Goal: Task Accomplishment & Management: Manage account settings

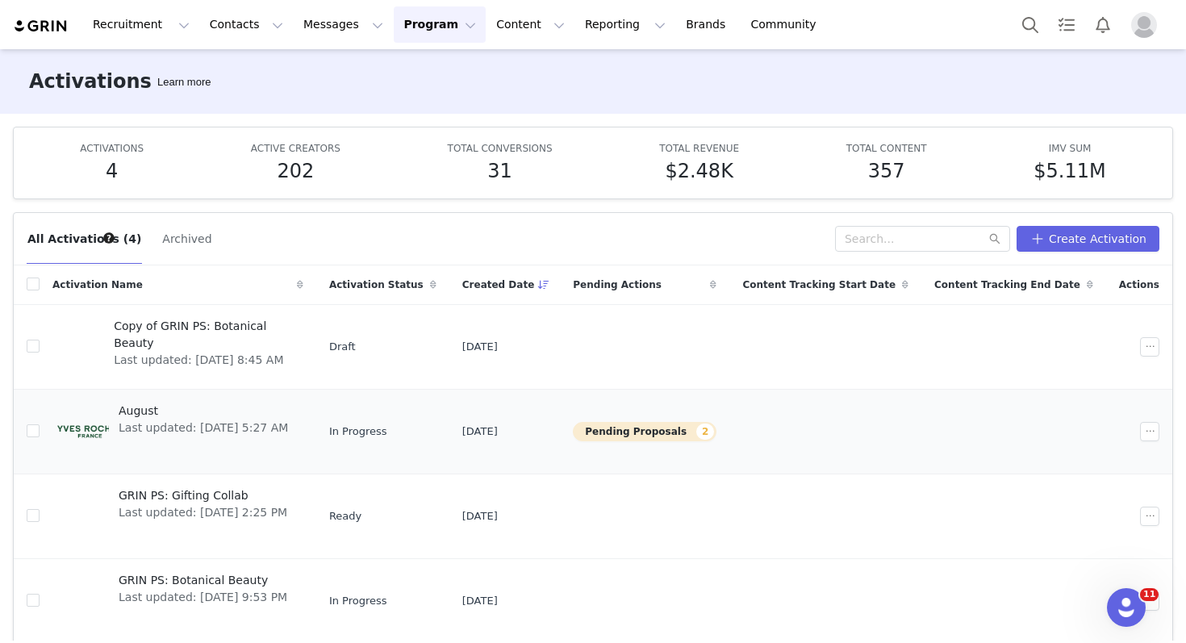
click at [288, 429] on span "Last updated: [DATE] 5:27 AM" at bounding box center [203, 428] width 169 height 17
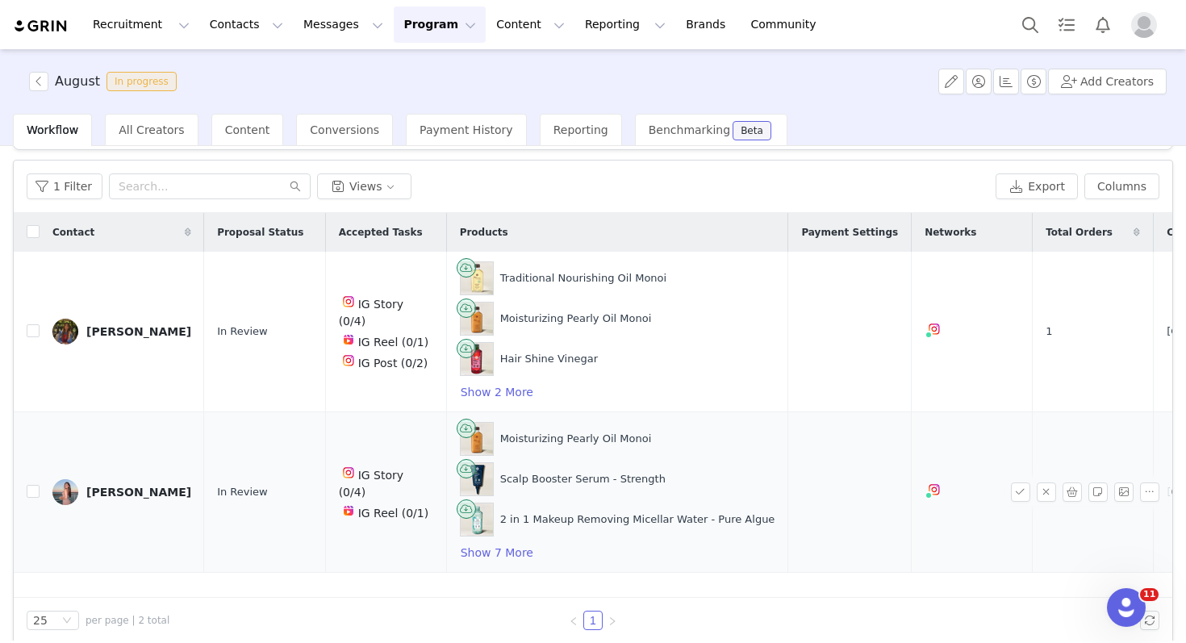
scroll to position [60, 0]
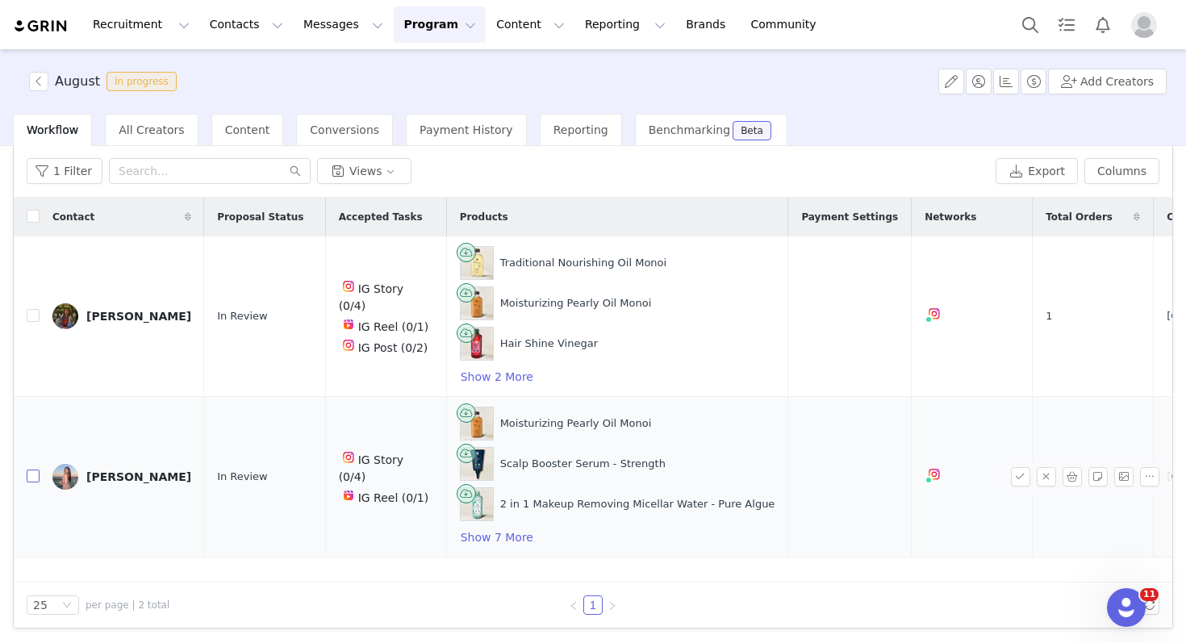
click at [36, 477] on input "checkbox" at bounding box center [33, 476] width 13 height 13
checkbox input "true"
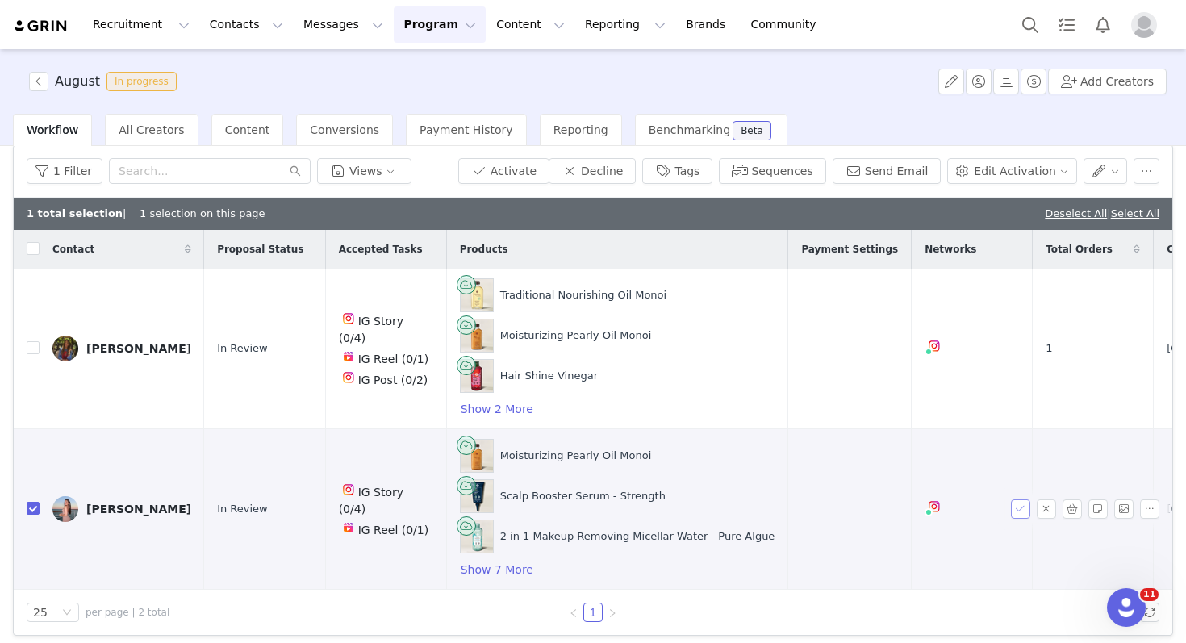
click at [1019, 512] on button "button" at bounding box center [1020, 509] width 19 height 19
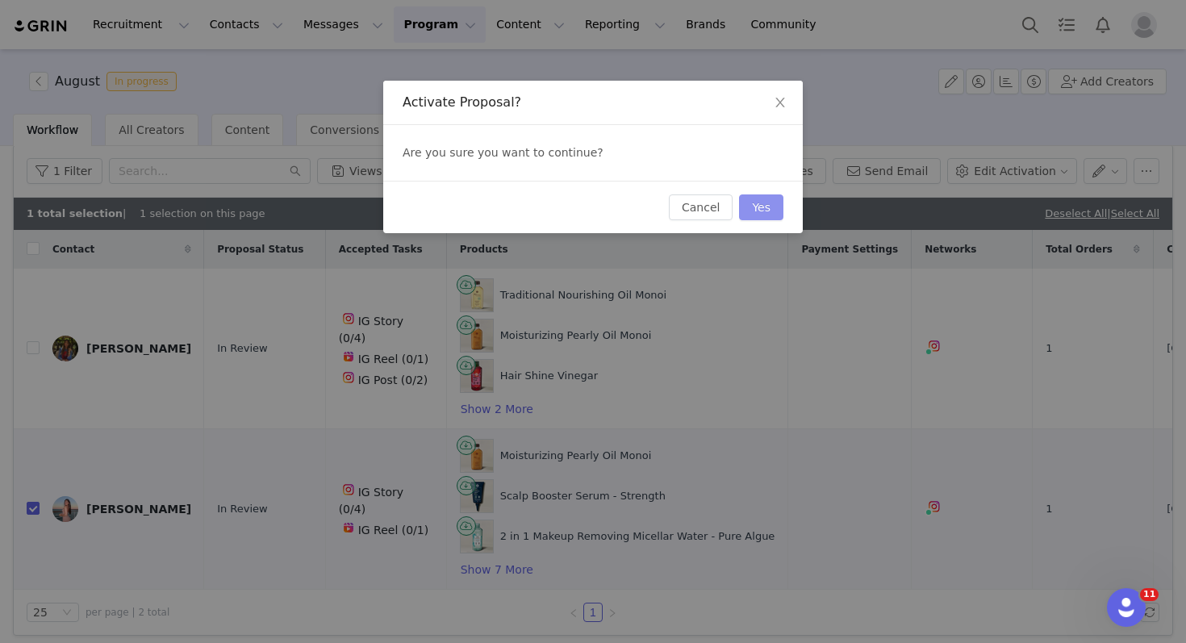
click at [768, 206] on button "Yes" at bounding box center [761, 207] width 44 height 26
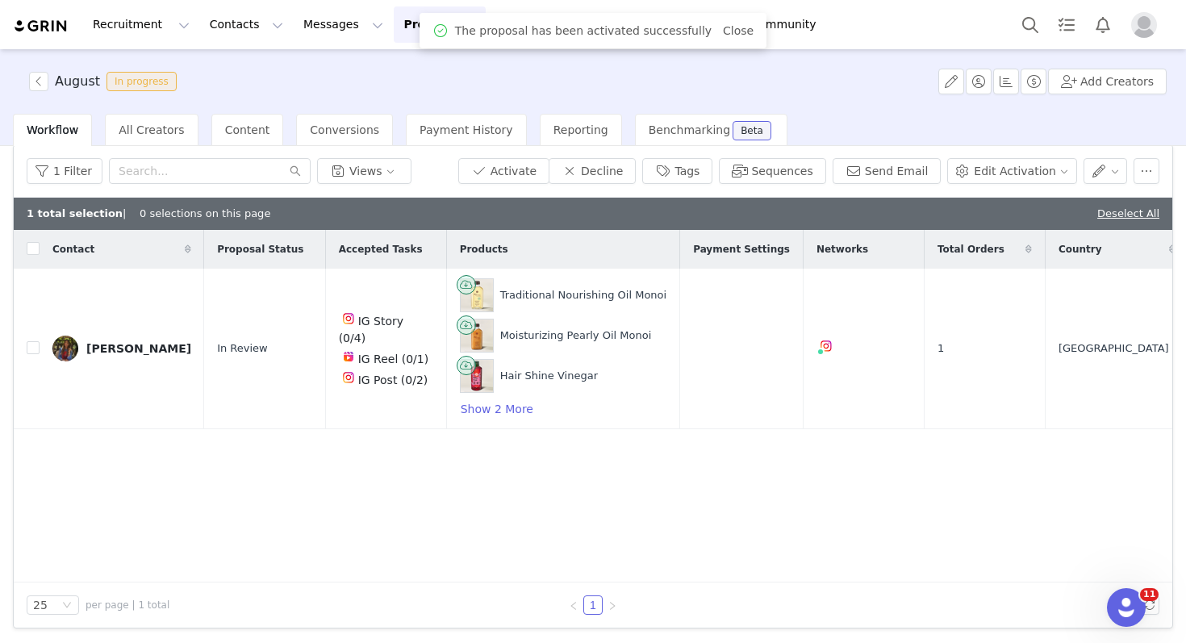
scroll to position [0, 0]
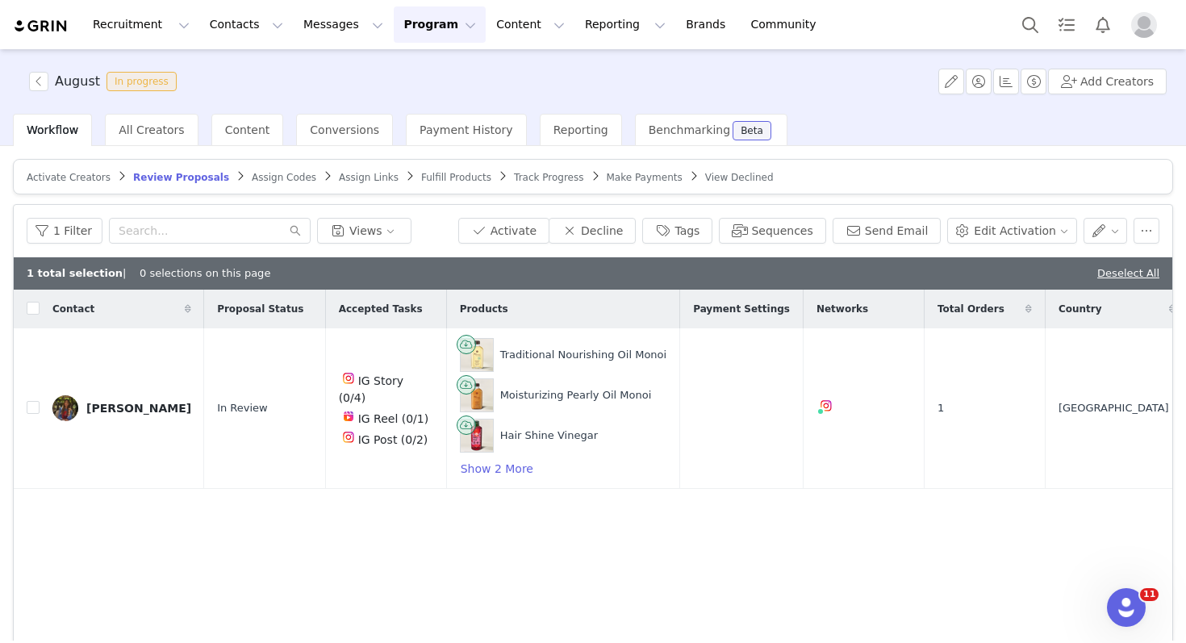
click at [252, 178] on span "Assign Codes" at bounding box center [284, 177] width 65 height 11
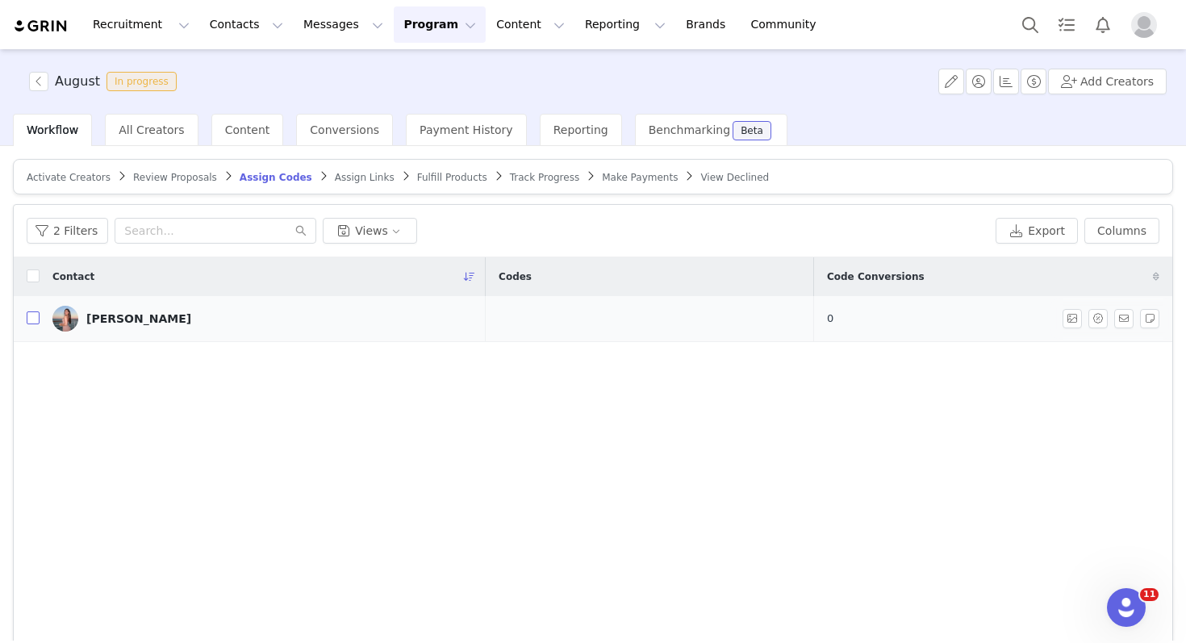
click at [31, 316] on input "checkbox" at bounding box center [33, 318] width 13 height 13
checkbox input "true"
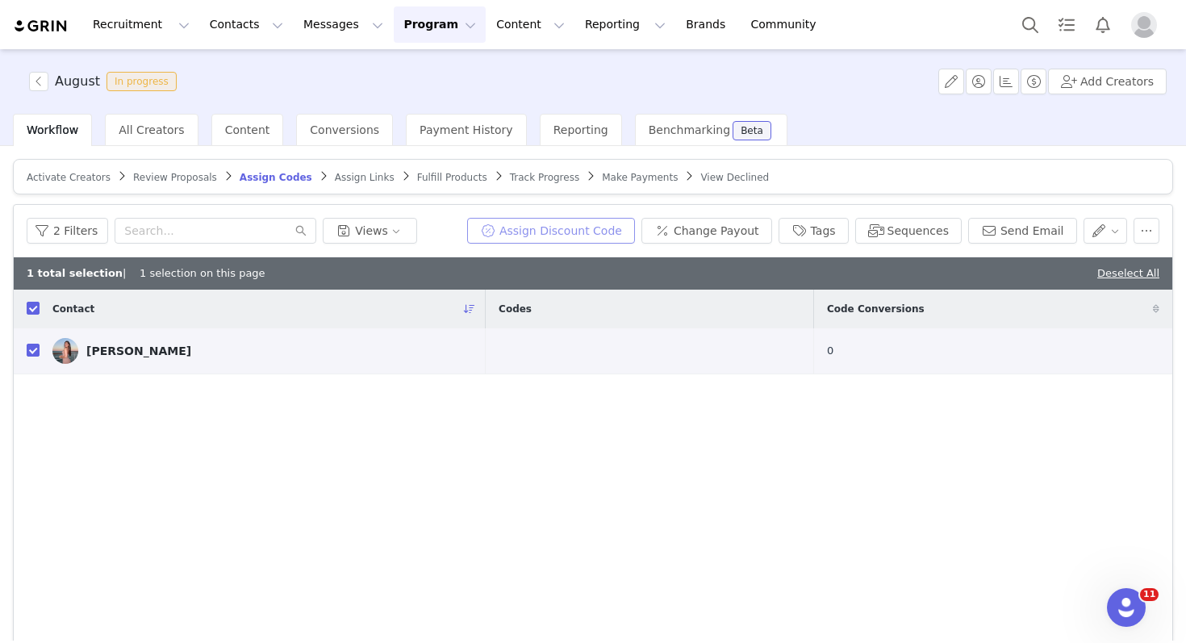
click at [504, 228] on button "Assign Discount Code" at bounding box center [551, 231] width 168 height 26
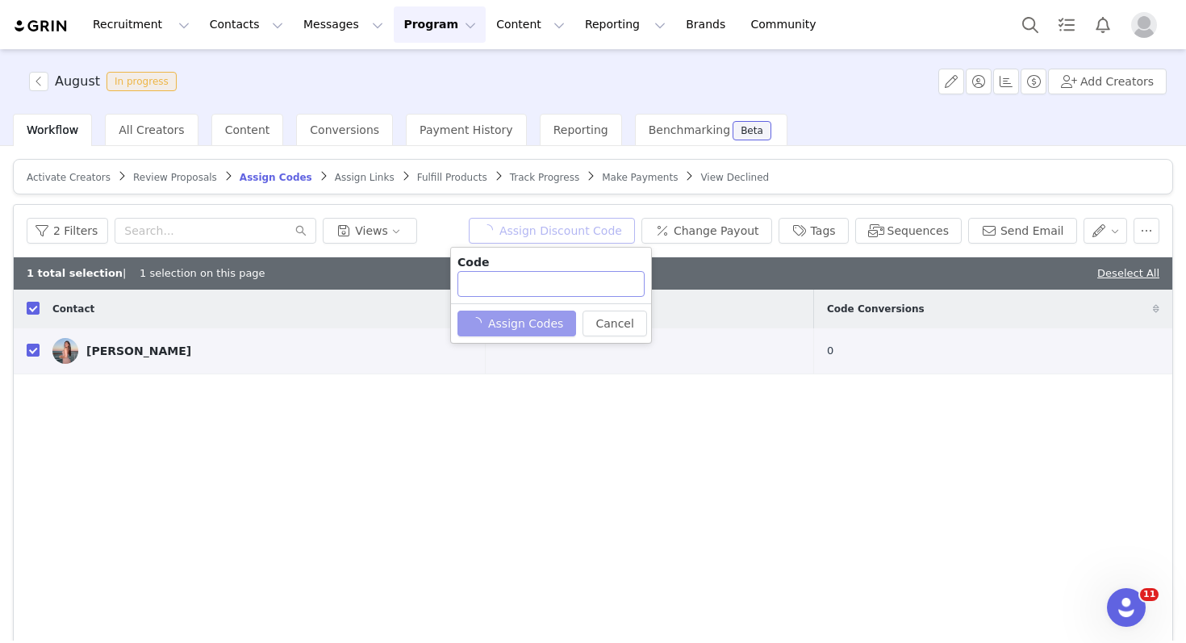
type input "ISABEL25"
click at [522, 321] on button "Assign Codes" at bounding box center [508, 324] width 101 height 26
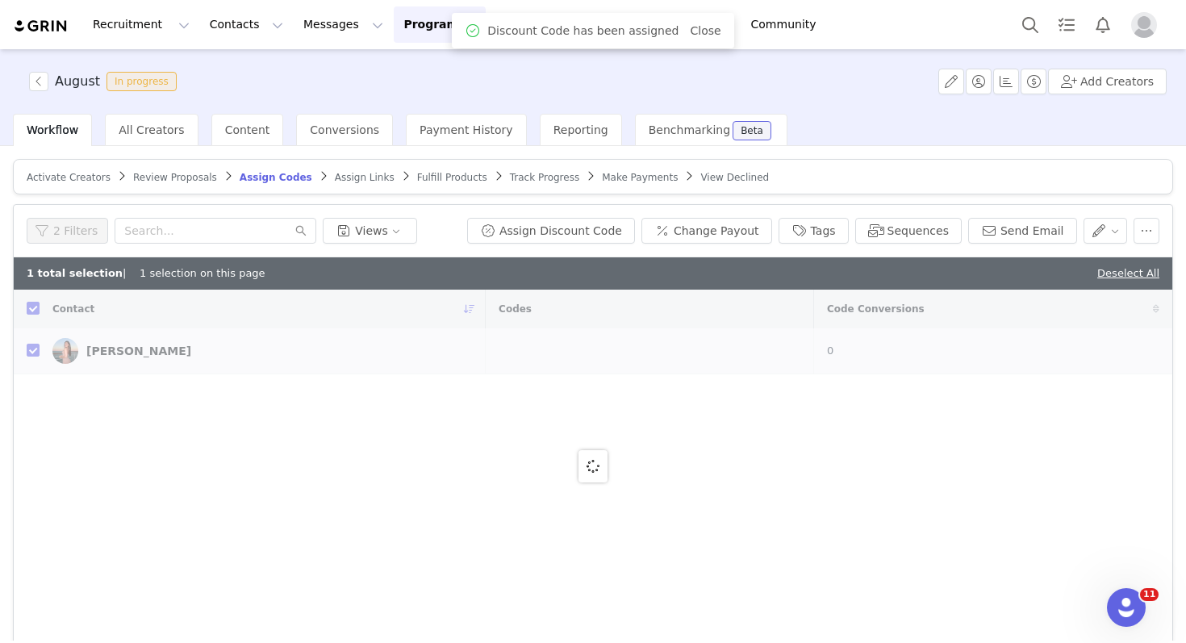
checkbox input "false"
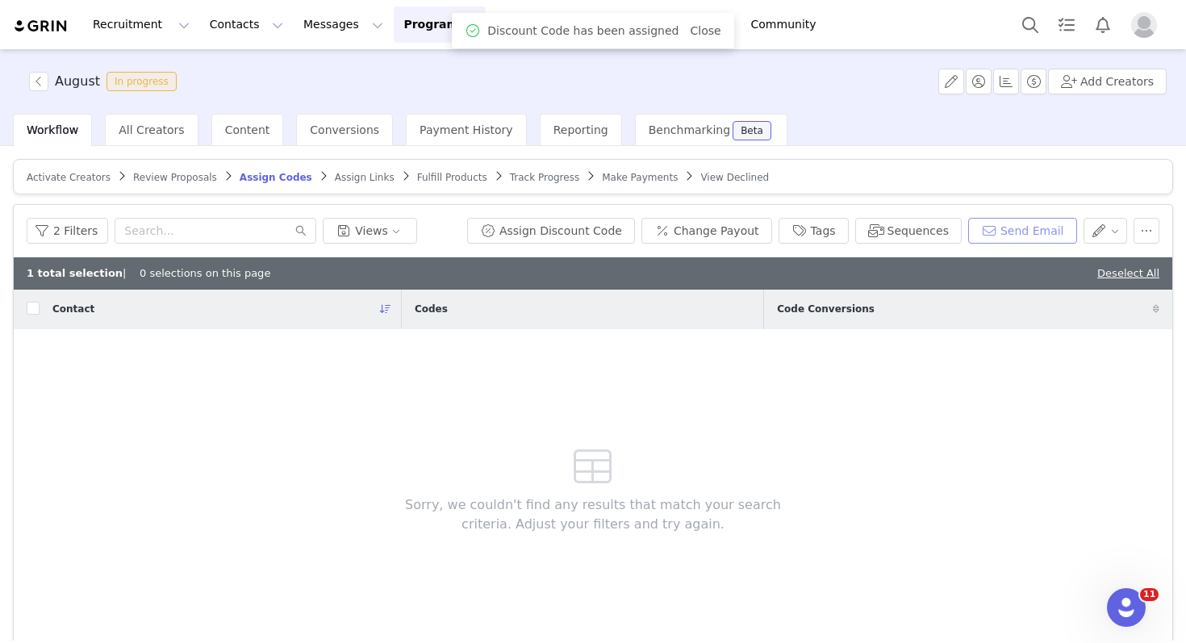
click at [1018, 243] on button "Send Email" at bounding box center [1022, 231] width 109 height 26
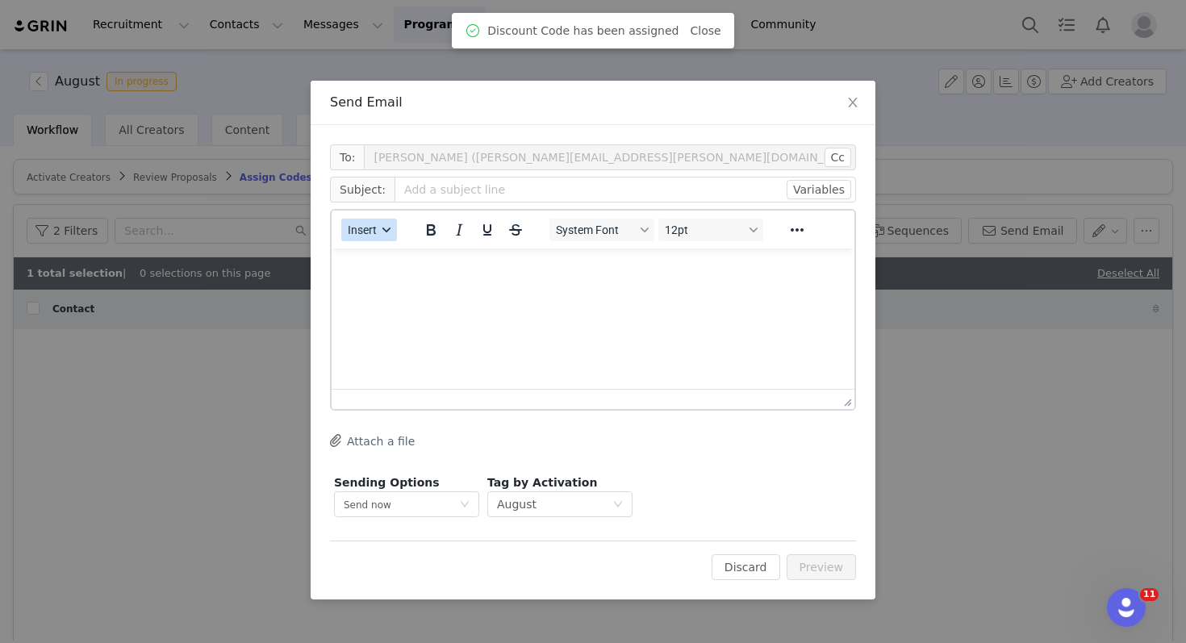
click at [375, 230] on span "Insert" at bounding box center [362, 230] width 29 height 13
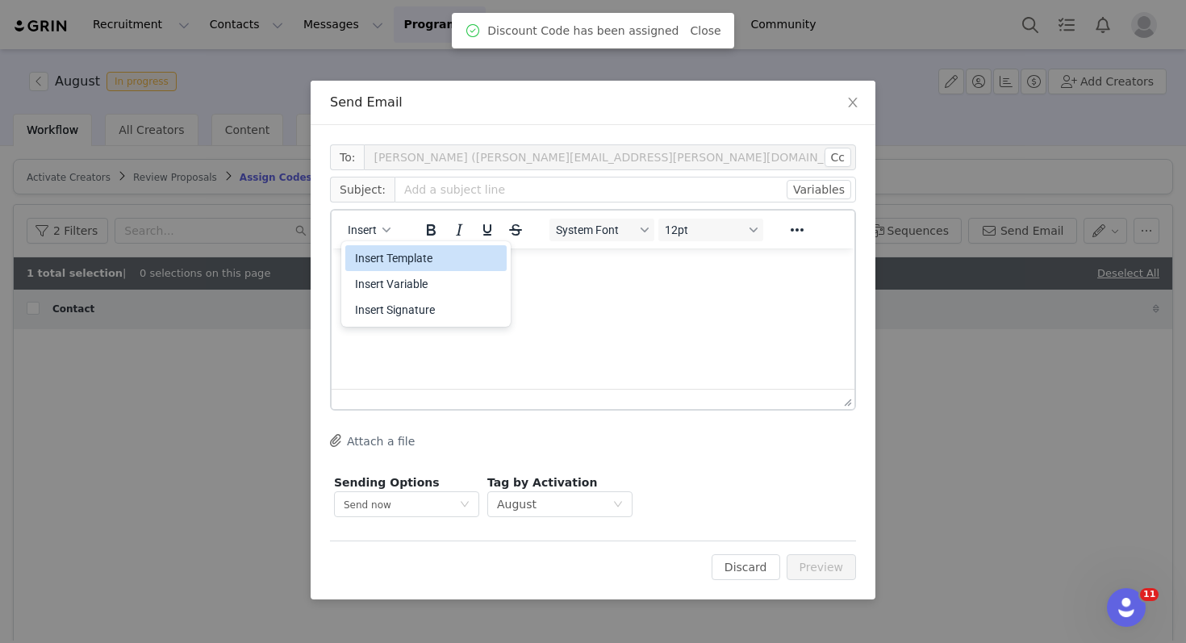
click at [377, 259] on div "Insert Template" at bounding box center [427, 258] width 145 height 19
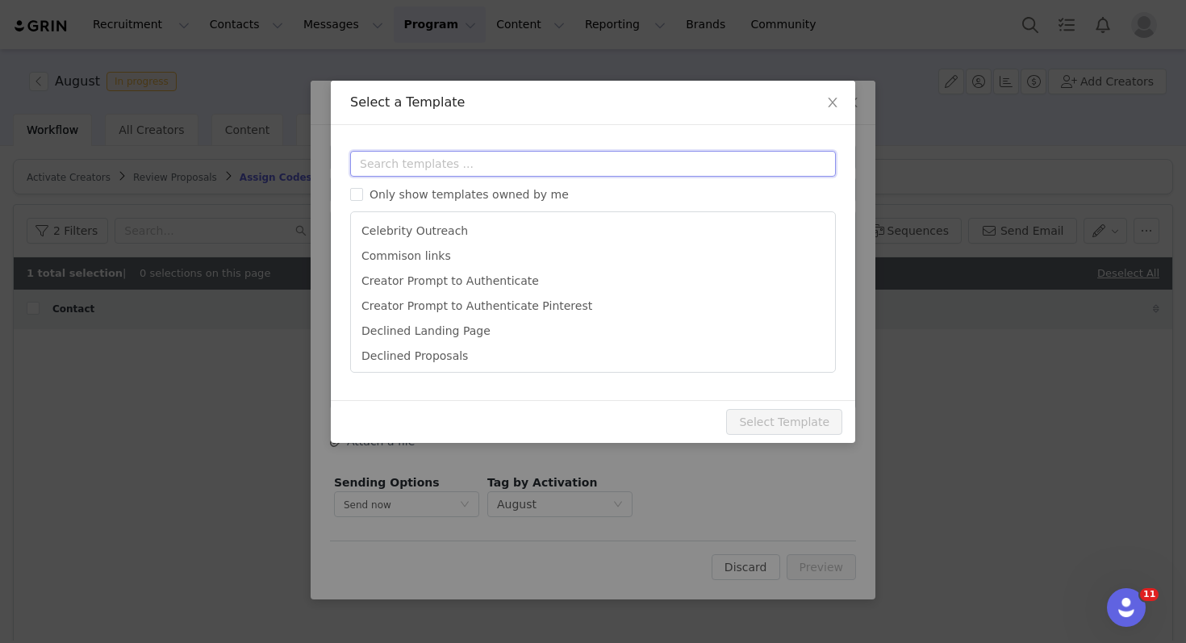
click at [396, 162] on input "text" at bounding box center [593, 164] width 486 height 26
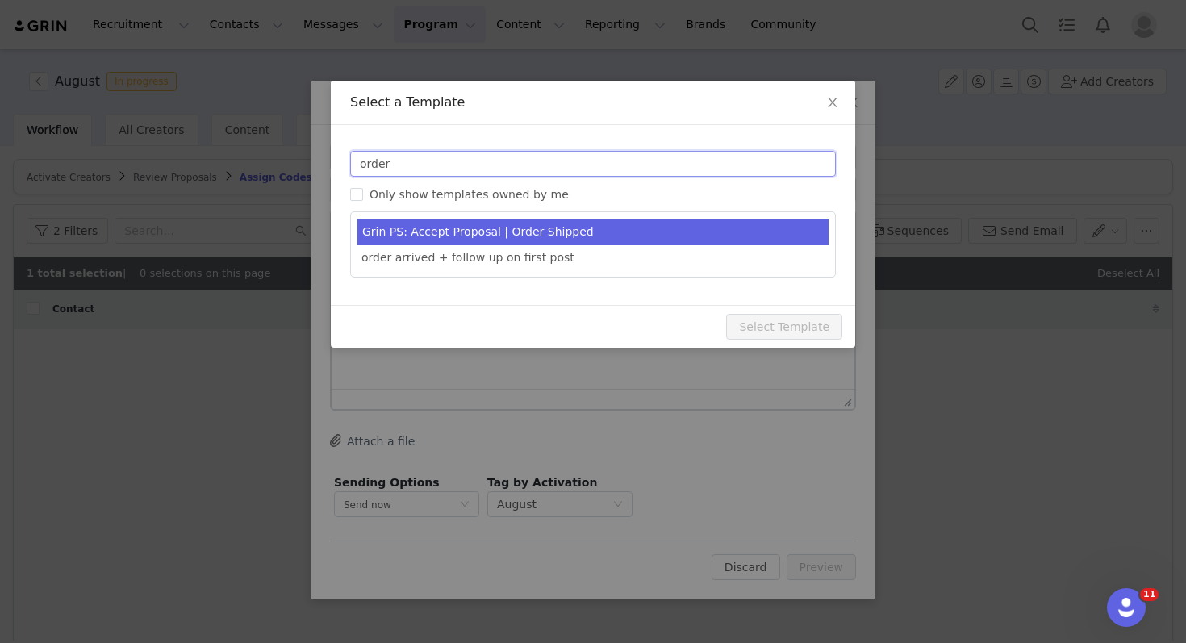
type input "order"
type input "Congrats [first_name]!"
click at [461, 240] on li "Grin PS: Accept Proposal | Order Shipped" at bounding box center [593, 232] width 471 height 27
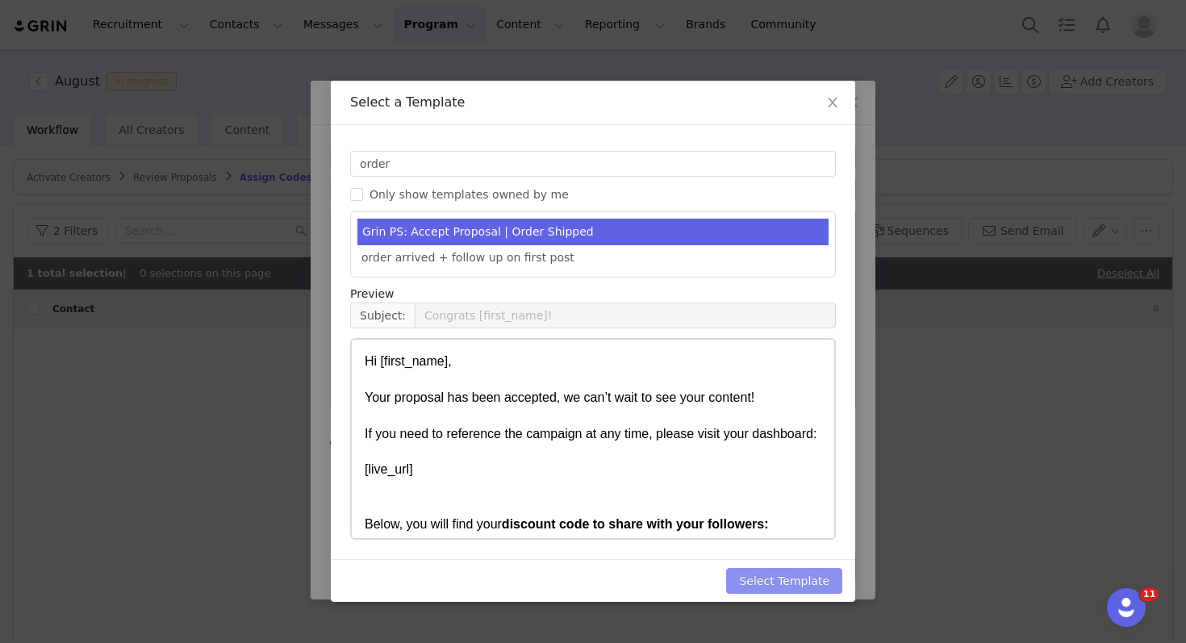
click at [788, 584] on button "Select Template" at bounding box center [784, 581] width 116 height 26
type input "Congrats [first_name]!"
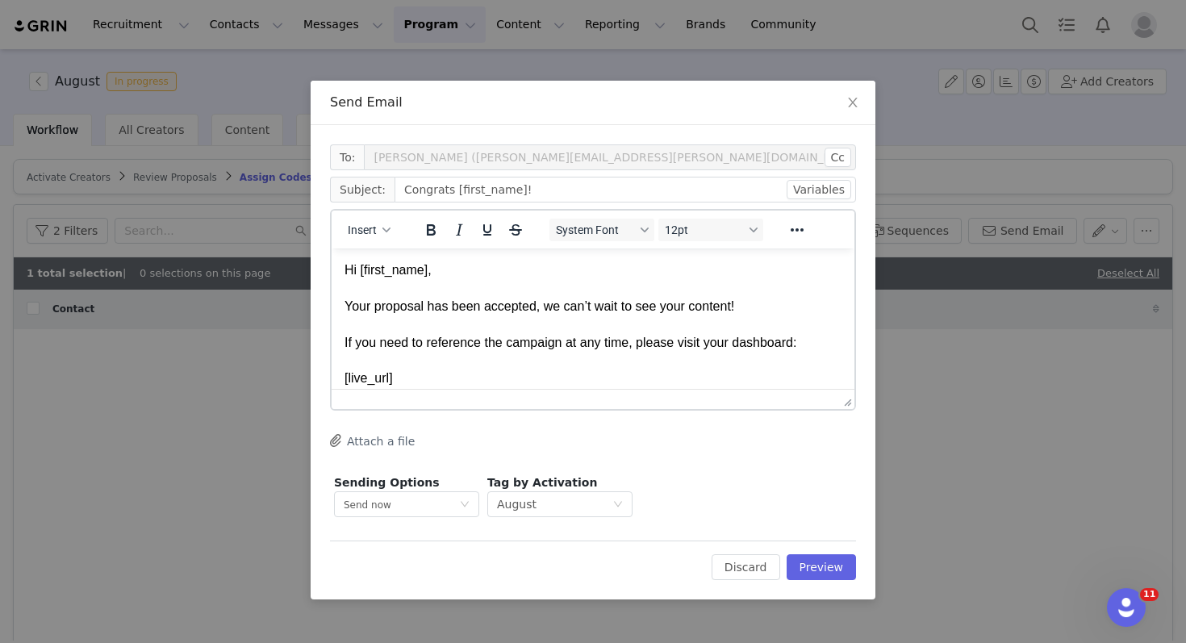
click at [818, 582] on div "To: Isabel Sepanic (danica.rossi@grail-talent.com) Cc Cc: Subject: Congrats [fi…" at bounding box center [593, 362] width 565 height 475
click at [829, 569] on button "Preview" at bounding box center [822, 567] width 70 height 26
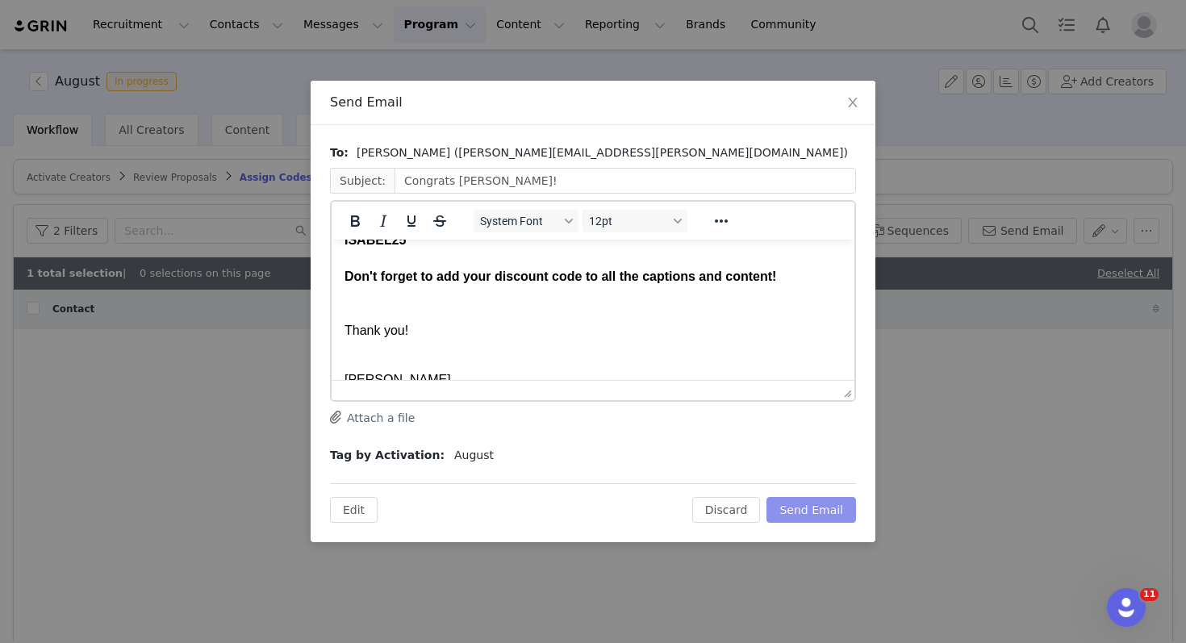
scroll to position [303, 0]
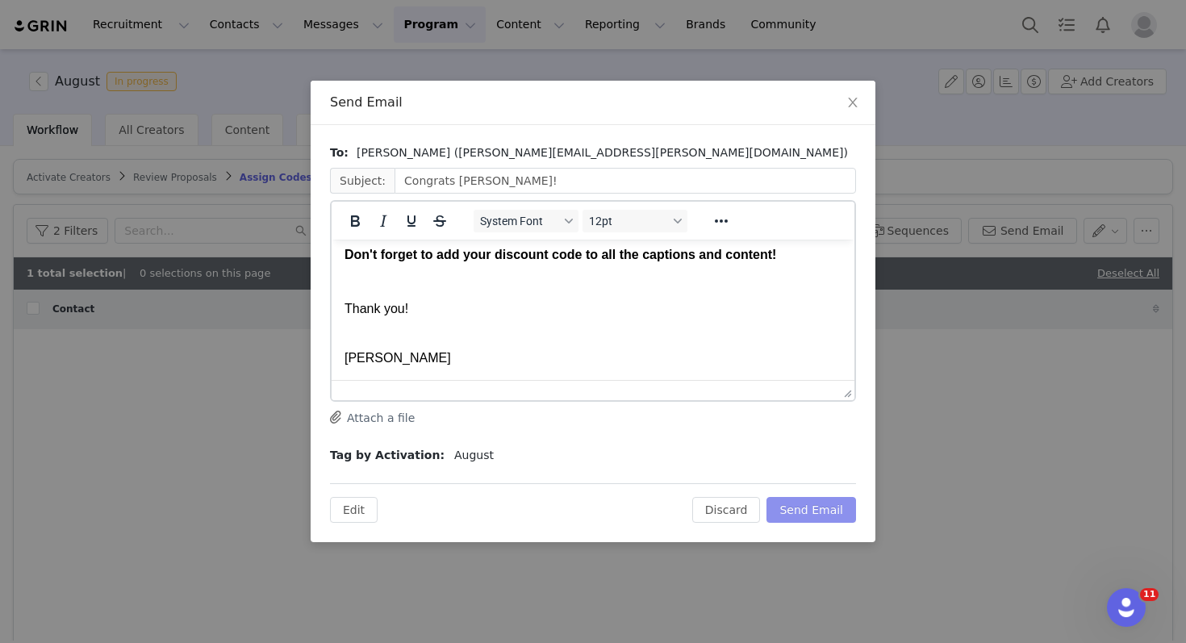
click at [828, 515] on button "Send Email" at bounding box center [812, 510] width 90 height 26
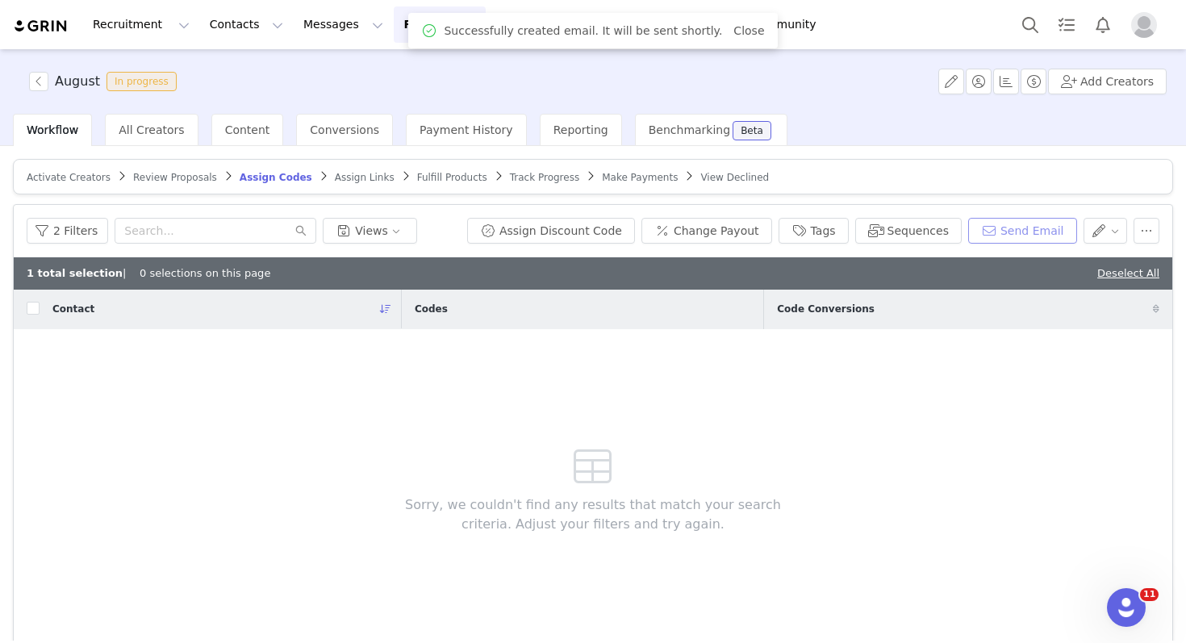
scroll to position [0, 0]
click at [338, 182] on span "Assign Links" at bounding box center [365, 177] width 60 height 11
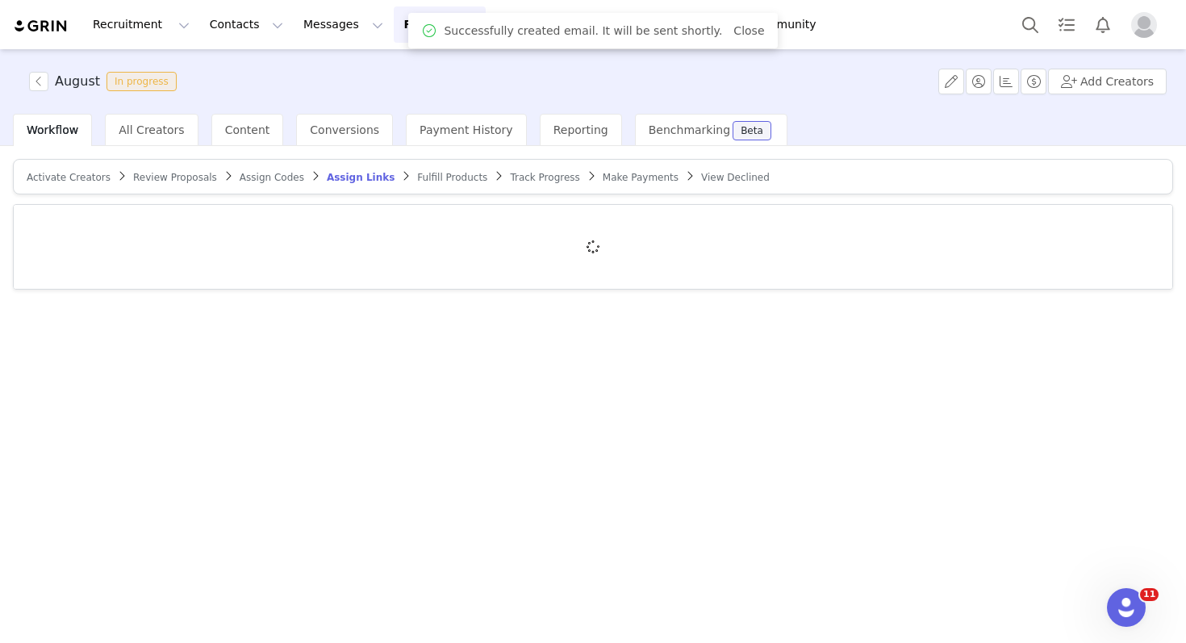
click at [433, 180] on span "Fulfill Products" at bounding box center [452, 177] width 70 height 11
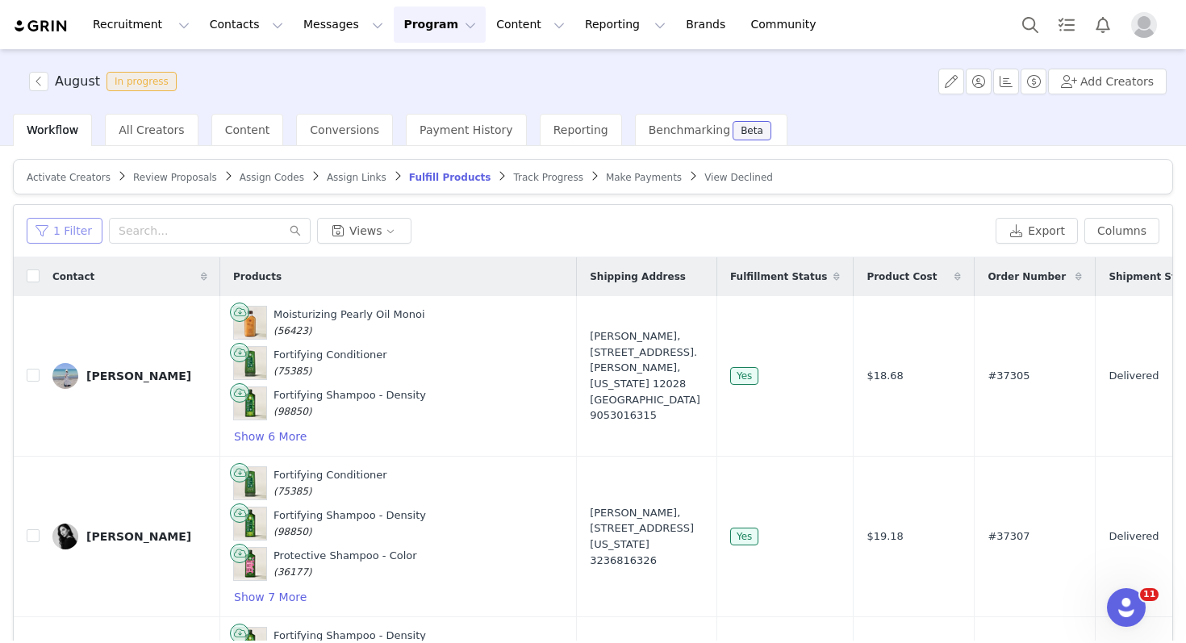
click at [71, 231] on button "1 Filter" at bounding box center [65, 231] width 76 height 26
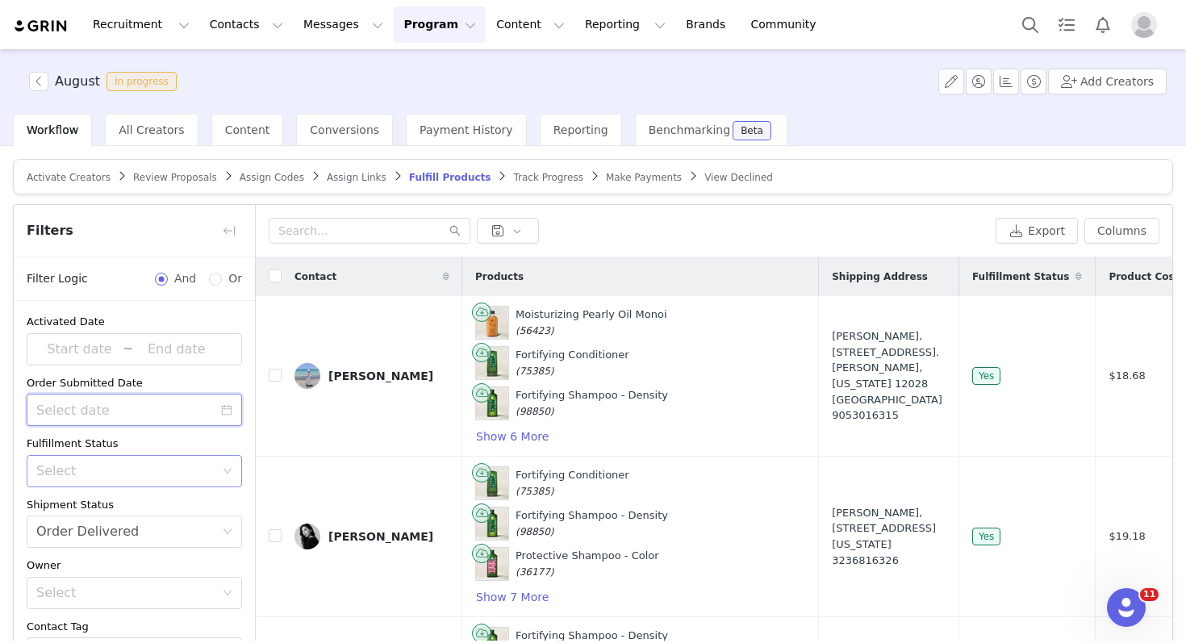
click at [179, 394] on input at bounding box center [134, 410] width 215 height 32
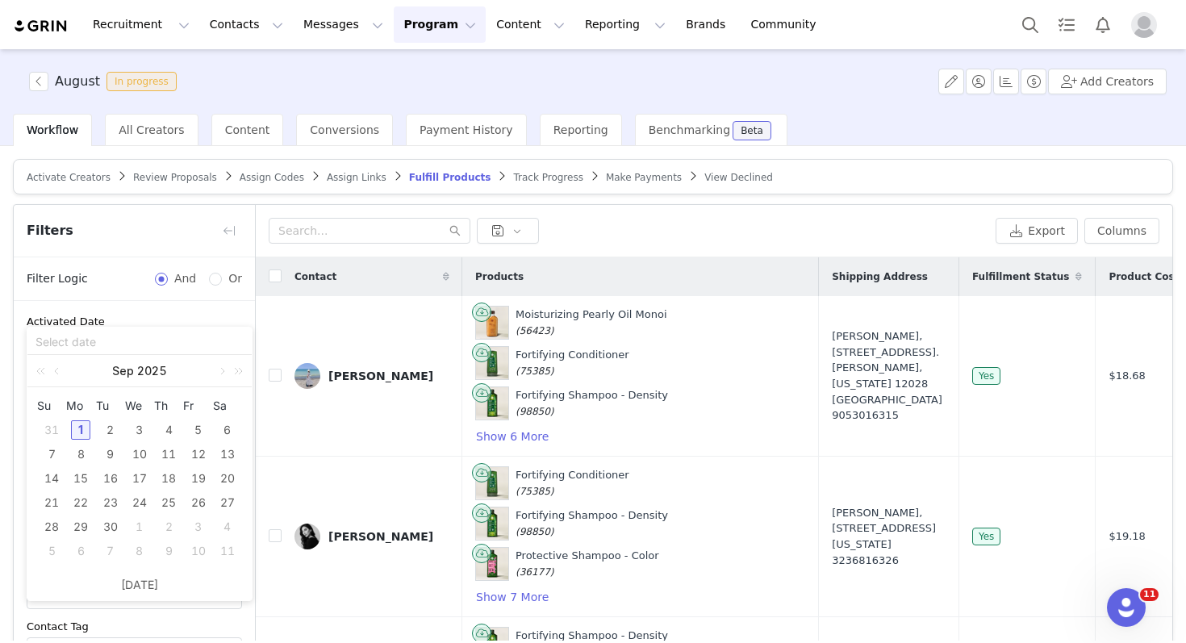
click at [199, 339] on input at bounding box center [140, 341] width 208 height 18
click at [205, 375] on div "Order Submitted Date" at bounding box center [134, 383] width 215 height 16
click at [264, 399] on td at bounding box center [269, 376] width 26 height 161
click at [123, 331] on div at bounding box center [139, 341] width 224 height 27
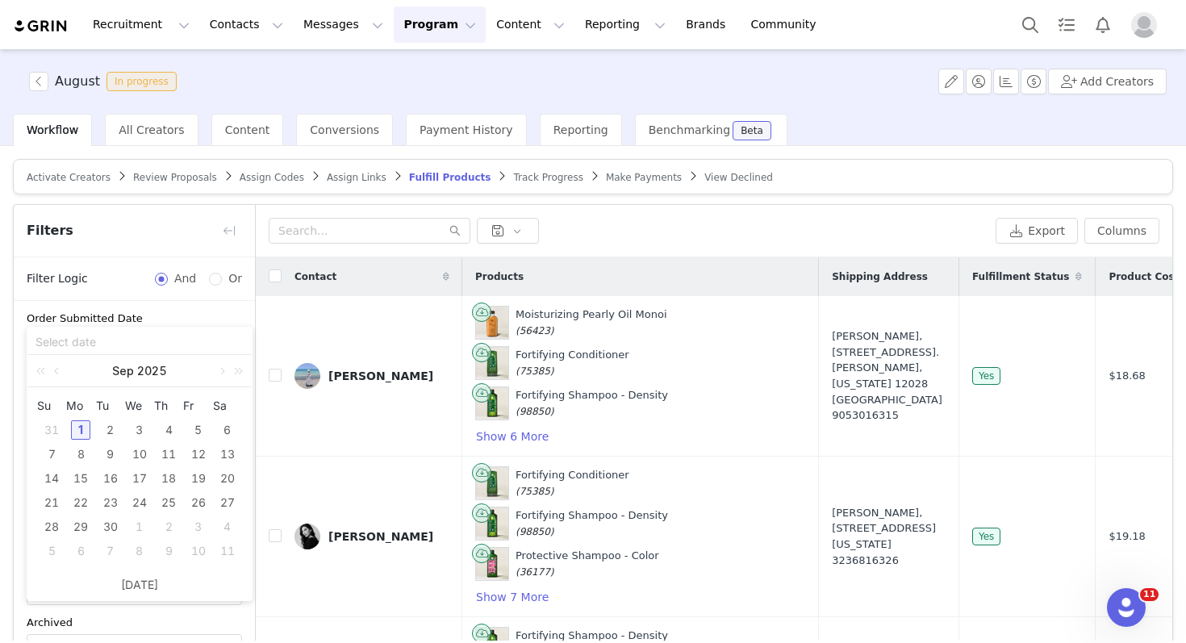
click at [107, 320] on div "Order Submitted Date" at bounding box center [134, 319] width 215 height 16
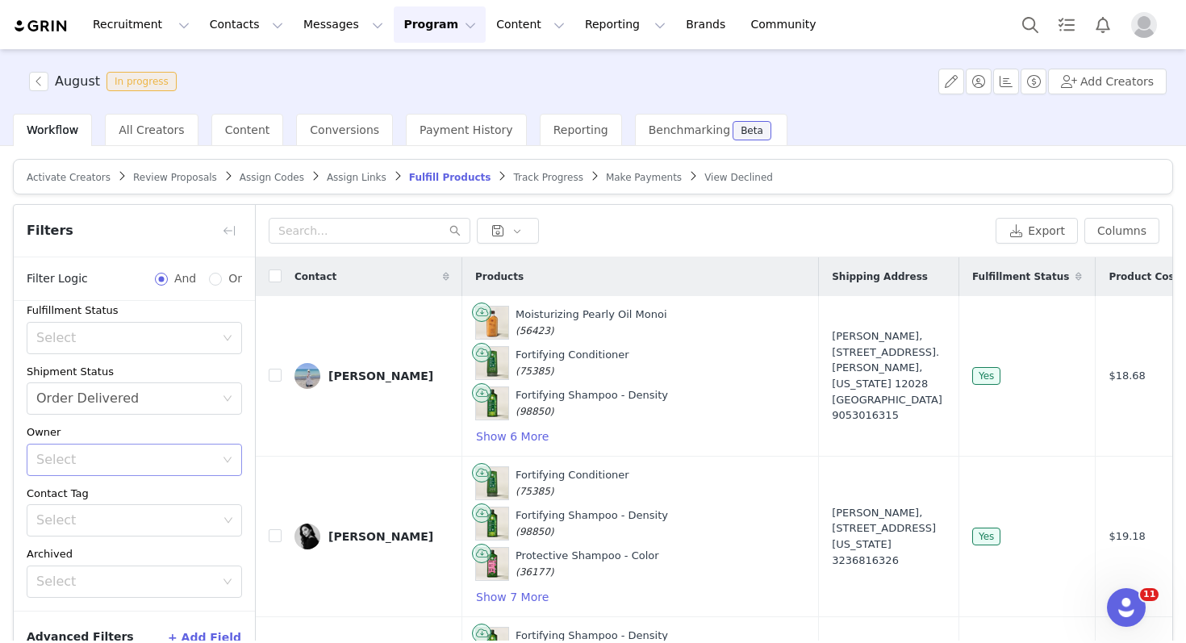
scroll to position [150, 0]
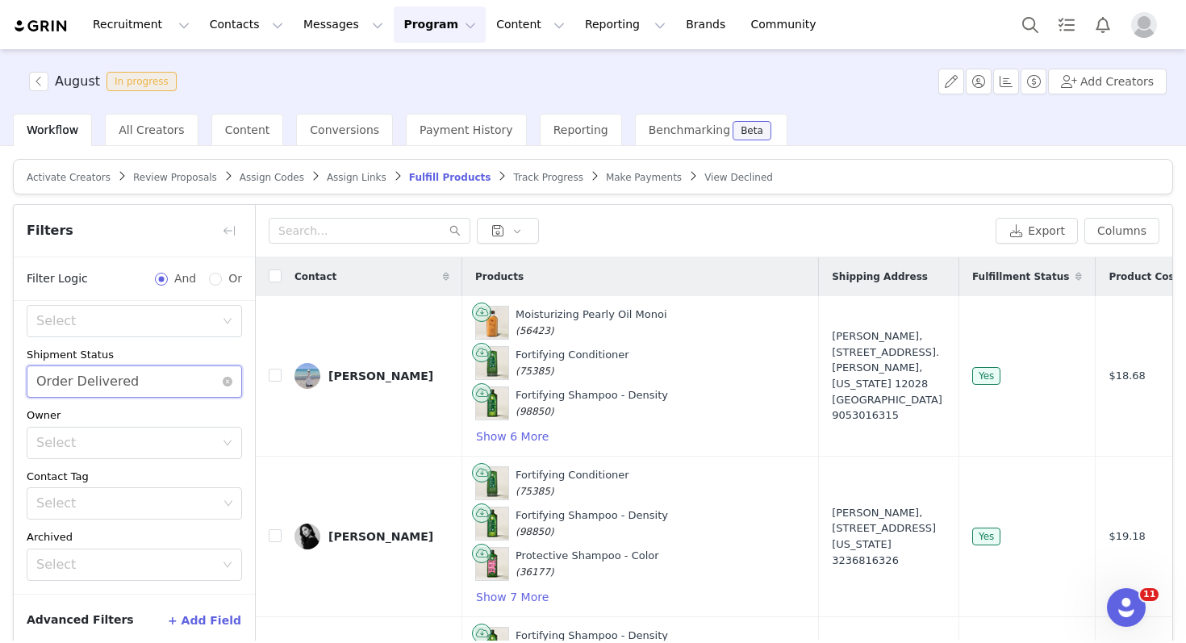
click at [140, 378] on div "Select Order Delivered" at bounding box center [129, 381] width 186 height 31
click at [136, 418] on li "Has No Order" at bounding box center [134, 417] width 215 height 26
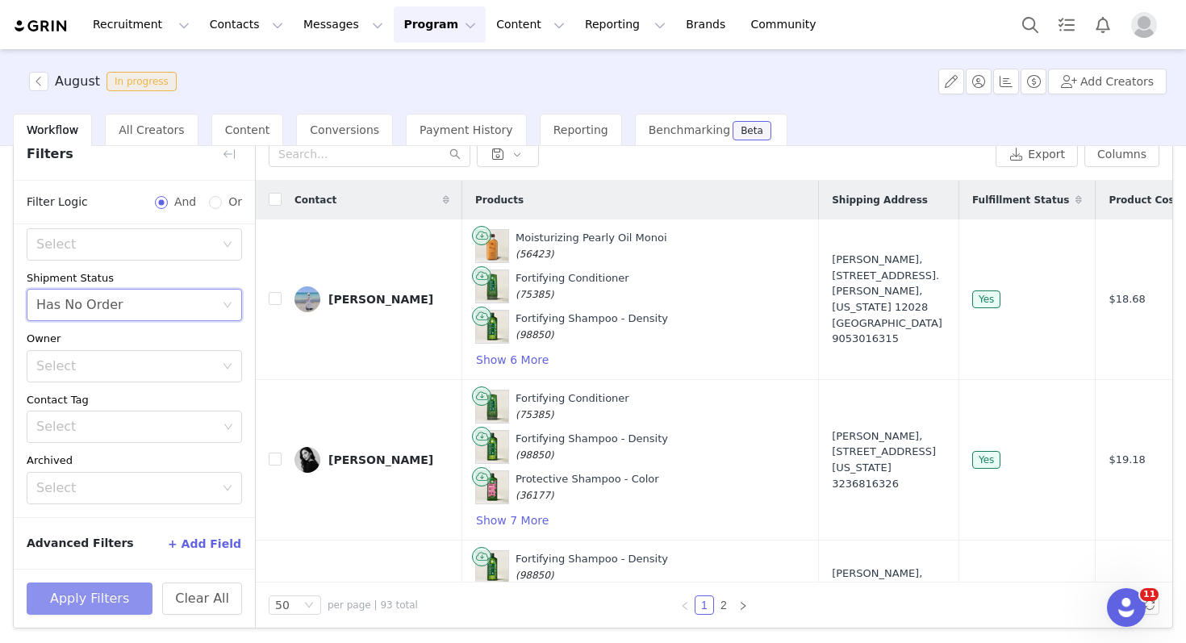
click at [85, 604] on button "Apply Filters" at bounding box center [90, 599] width 126 height 32
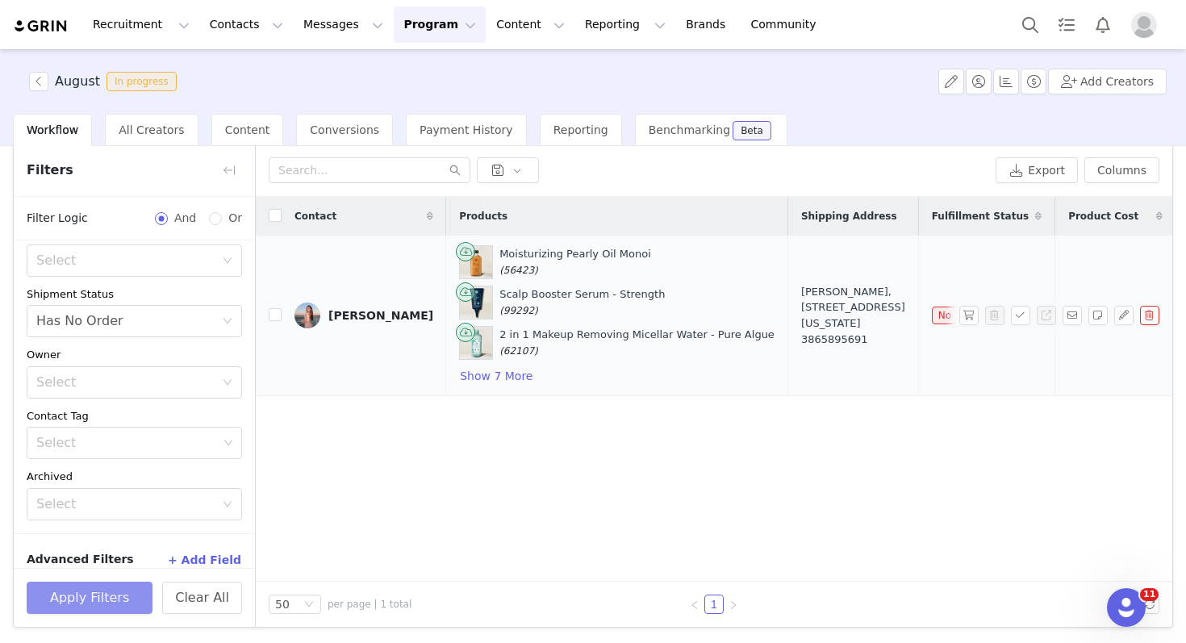
scroll to position [60, 0]
click at [274, 315] on input "checkbox" at bounding box center [275, 315] width 13 height 13
checkbox input "true"
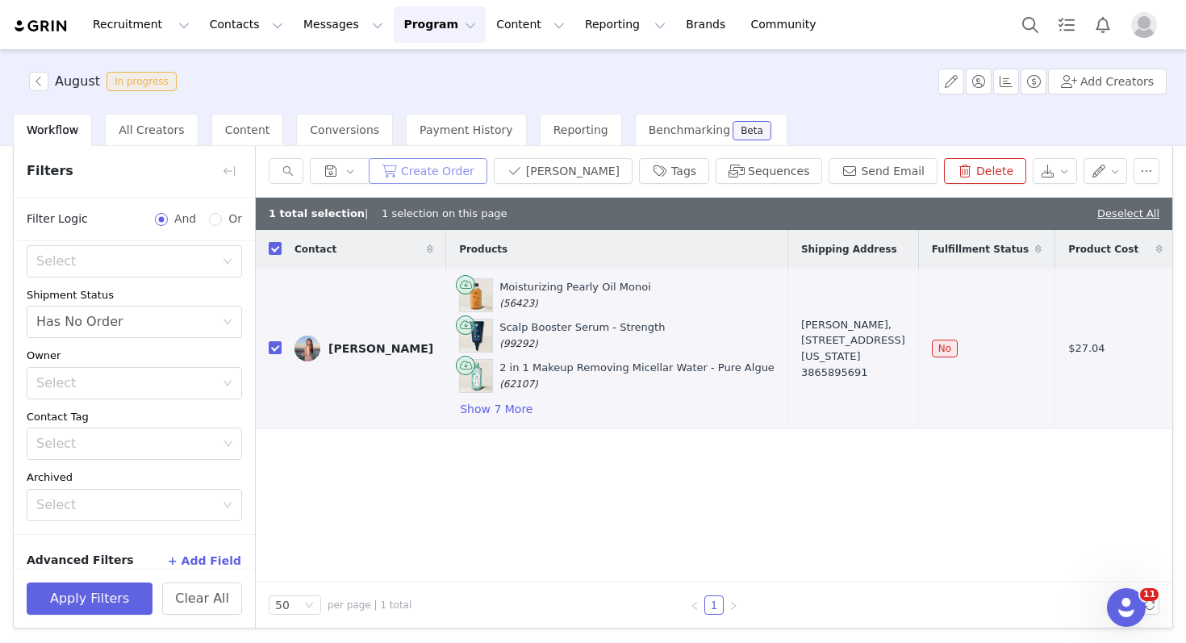
click at [486, 169] on button "Create Order" at bounding box center [428, 171] width 119 height 26
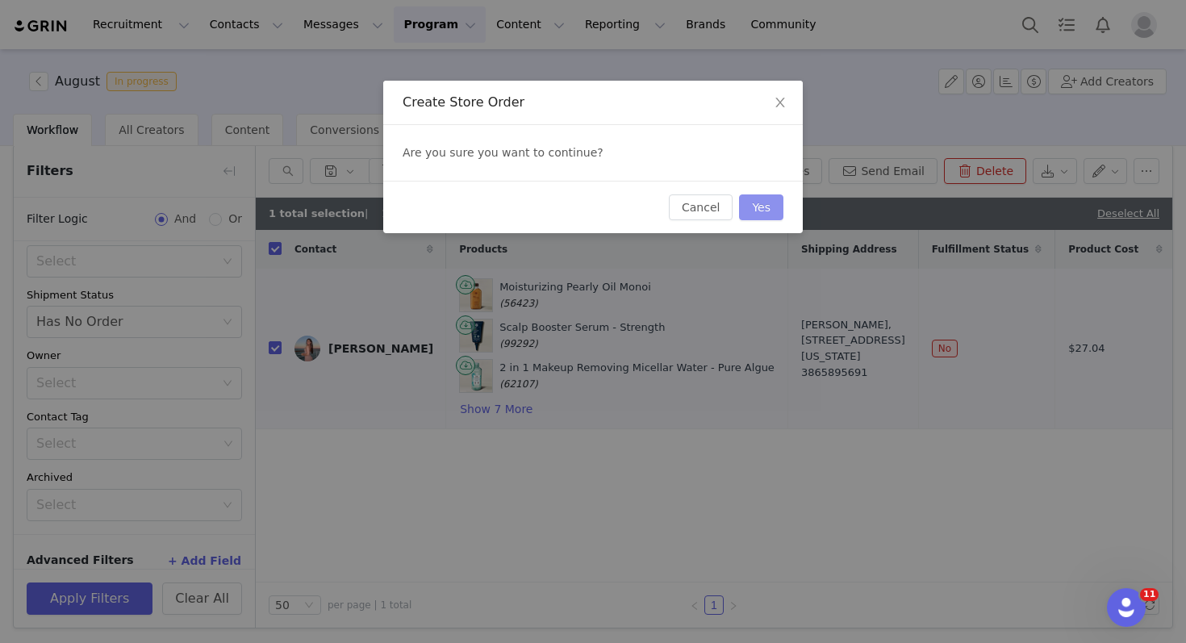
click at [765, 211] on button "Yes" at bounding box center [761, 207] width 44 height 26
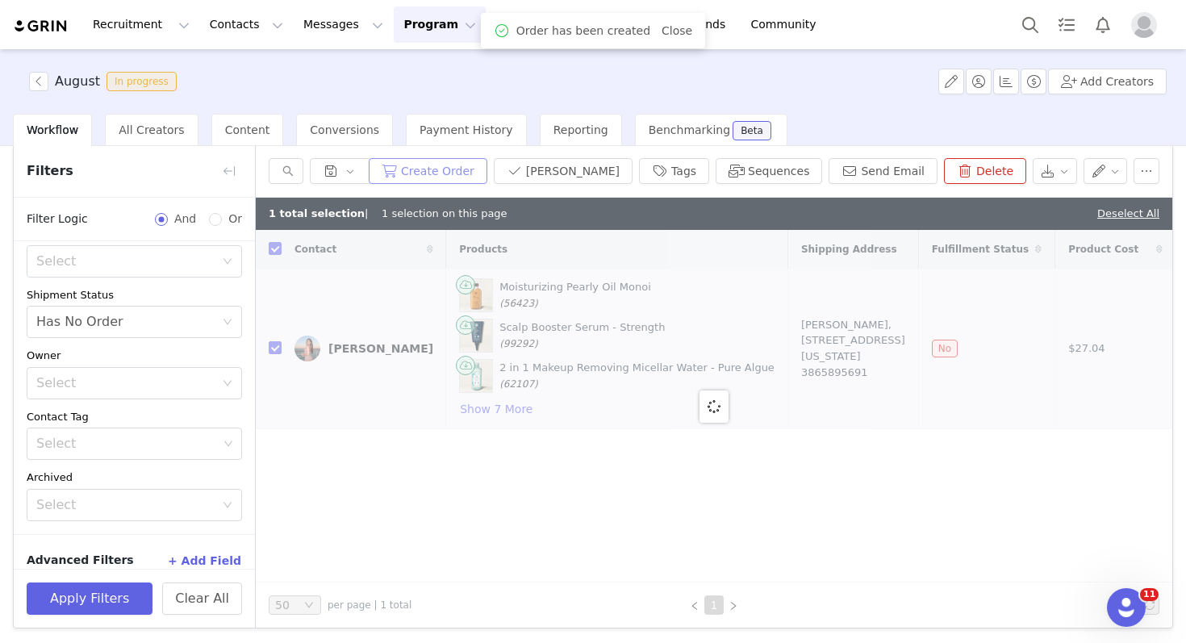
checkbox input "false"
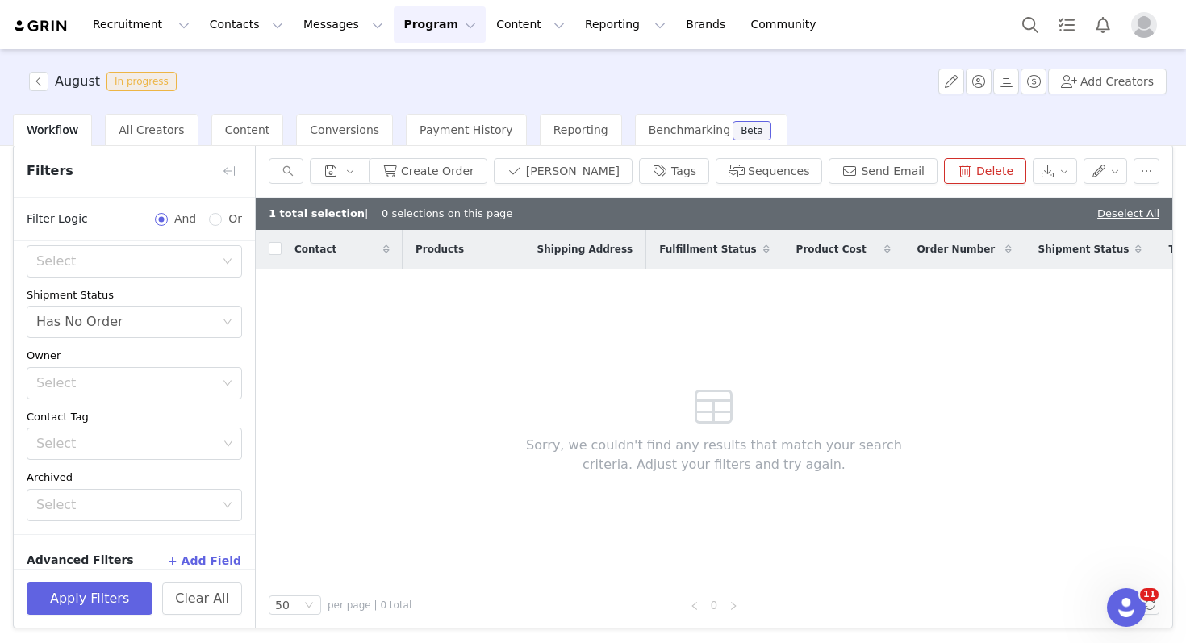
click at [394, 26] on button "Program Program" at bounding box center [440, 24] width 92 height 36
click at [399, 82] on link "Activations" at bounding box center [433, 71] width 128 height 30
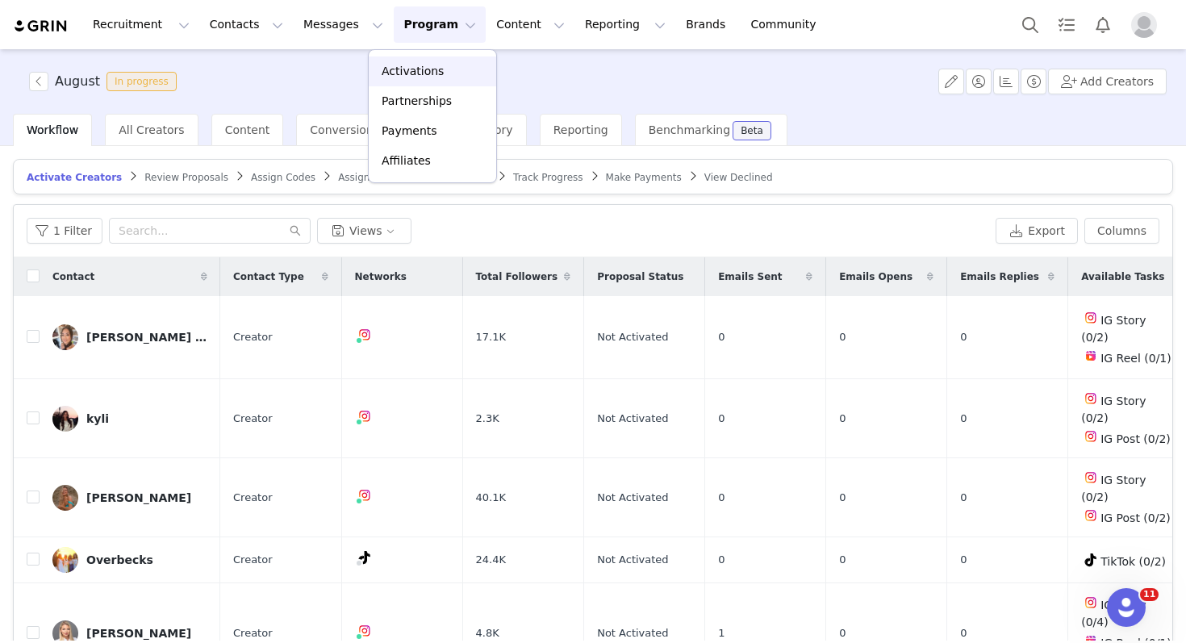
click at [440, 79] on div "Activations" at bounding box center [432, 71] width 108 height 17
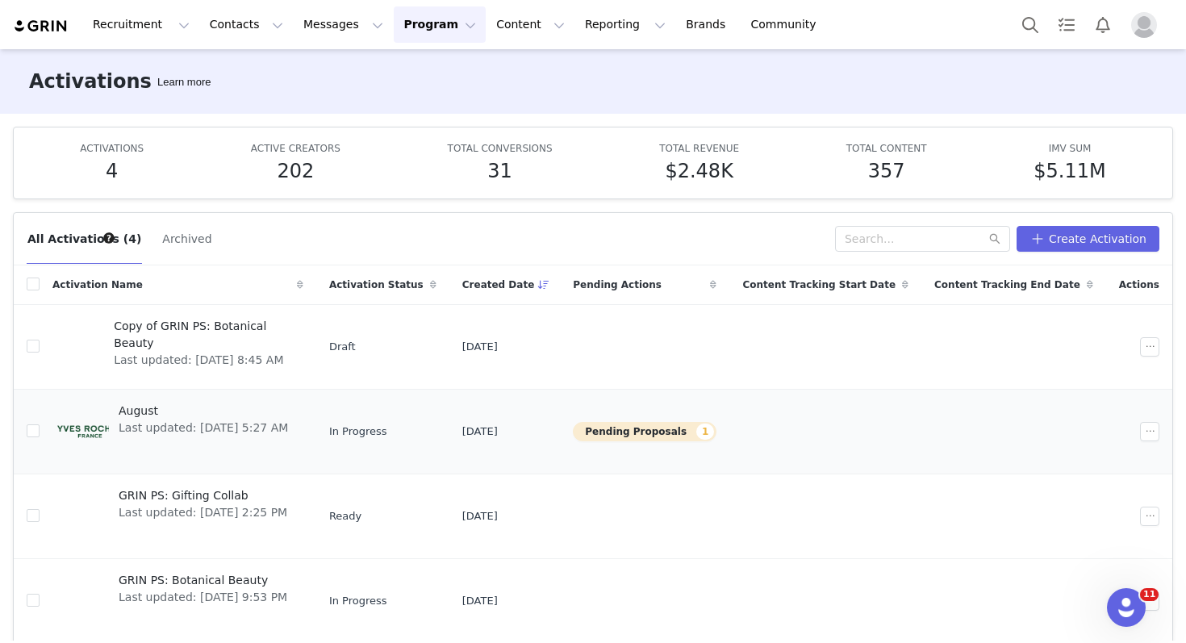
click at [288, 436] on span "Last updated: [DATE] 5:27 AM" at bounding box center [203, 428] width 169 height 17
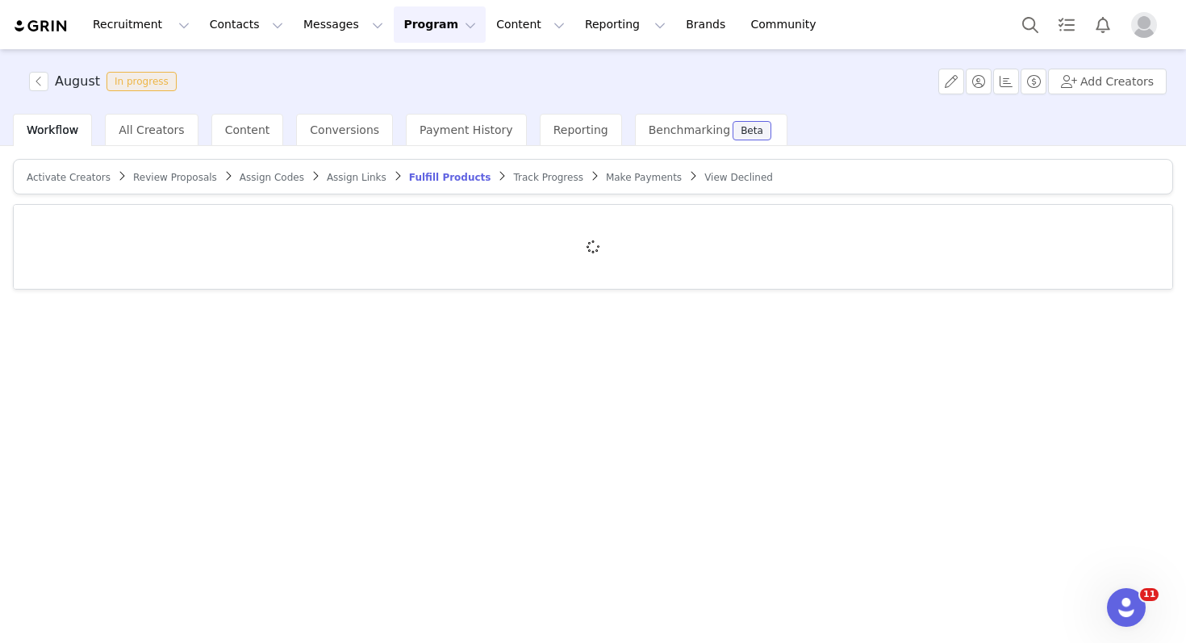
click at [172, 184] on article "Activate Creators Review Proposals Assign Codes Assign Links Fulfill Products T…" at bounding box center [593, 177] width 1160 height 36
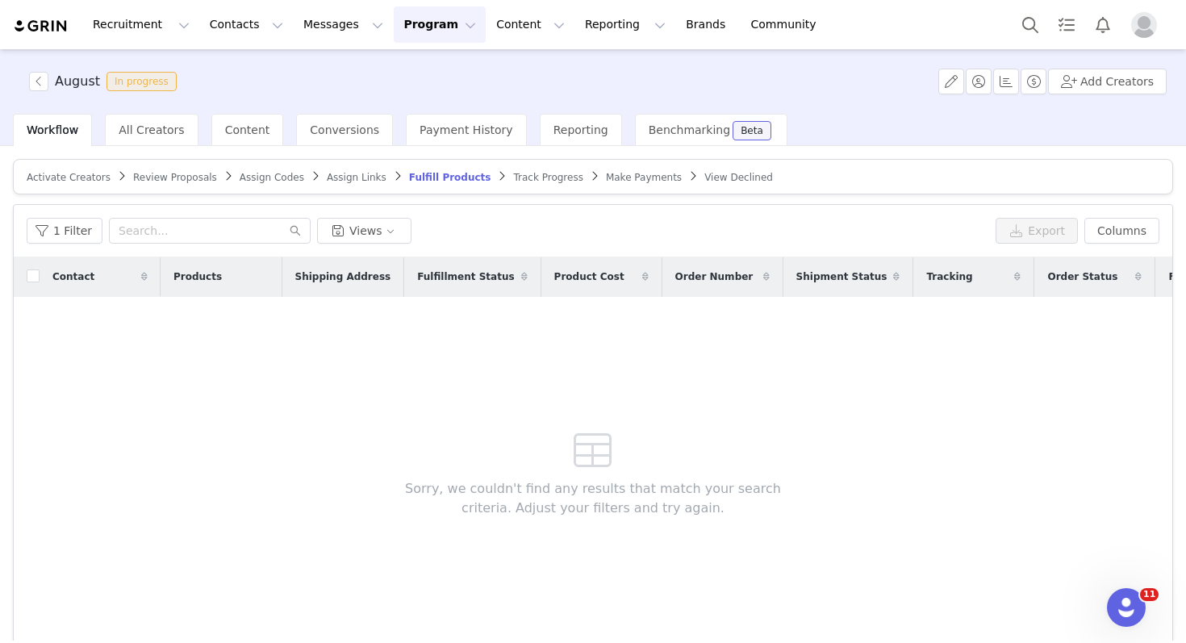
click at [174, 180] on span "Review Proposals" at bounding box center [175, 177] width 84 height 11
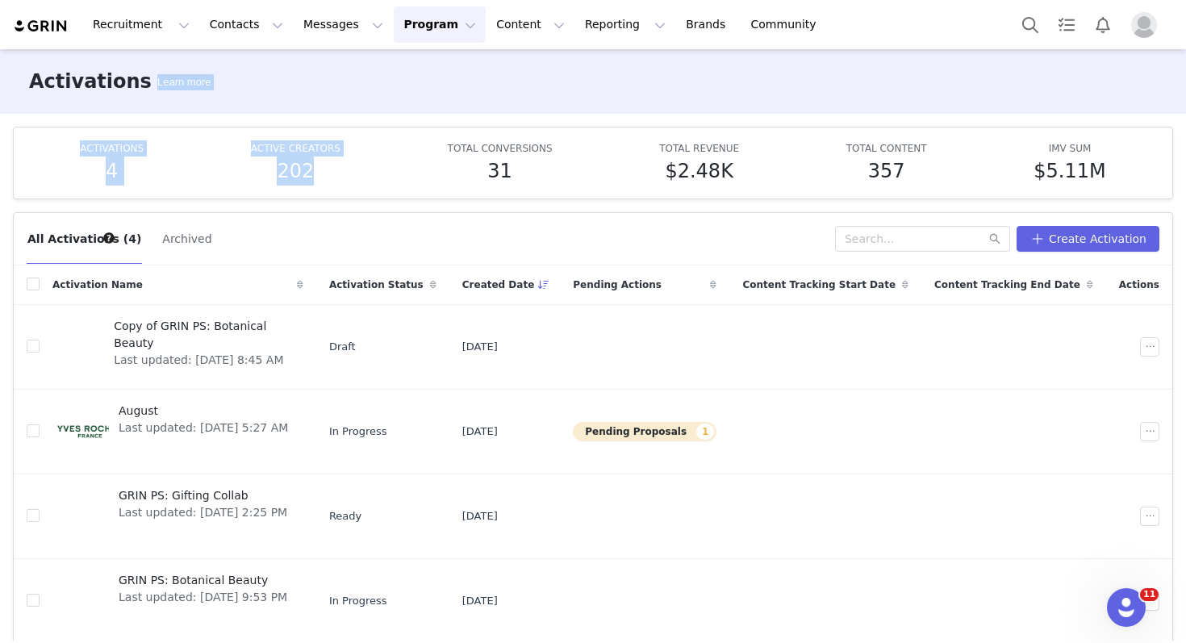
drag, startPoint x: 261, startPoint y: 71, endPoint x: 358, endPoint y: 286, distance: 235.5
click at [358, 286] on div "Activations Learn more ACTIVATIONS 4 ACTIVE CREATORS 202 TOTAL CONVERSIONS 31 T…" at bounding box center [593, 345] width 1186 height 592
